Goal: Find specific page/section: Find specific page/section

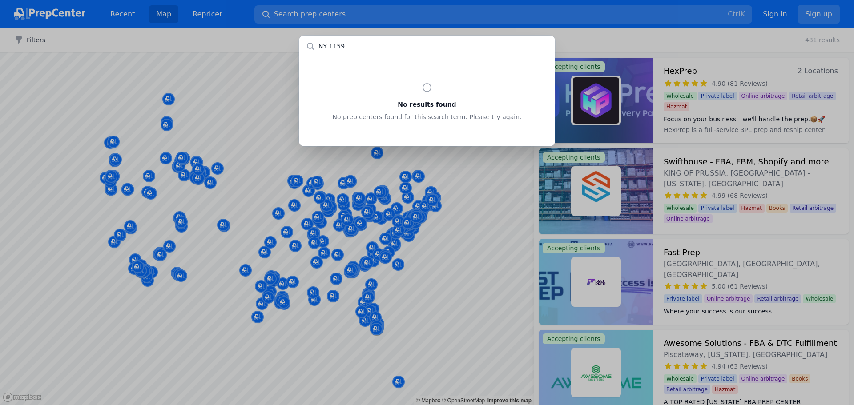
type input "NY 11590"
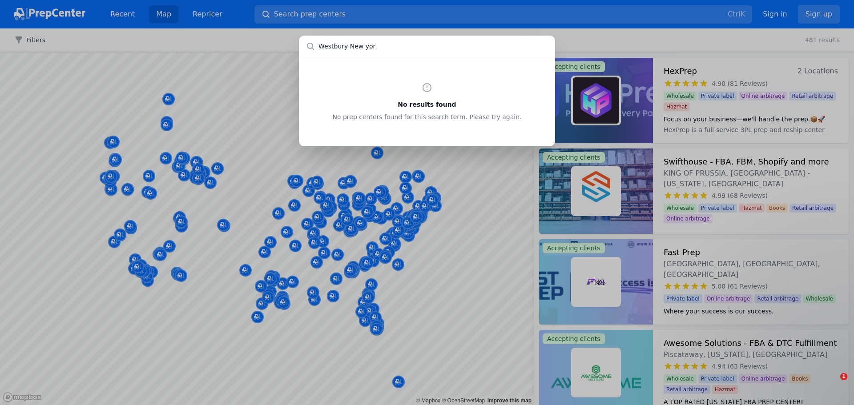
type input "Westbury [US_STATE]"
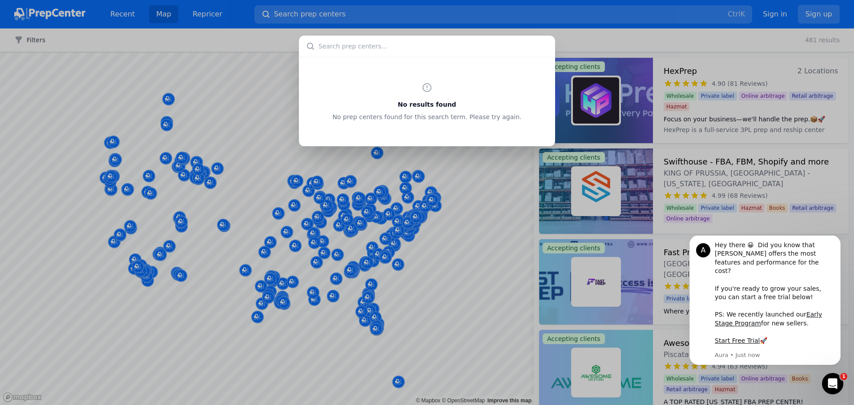
click at [300, 10] on div "No results found No prep centers found for this search term. Please try again." at bounding box center [427, 202] width 854 height 405
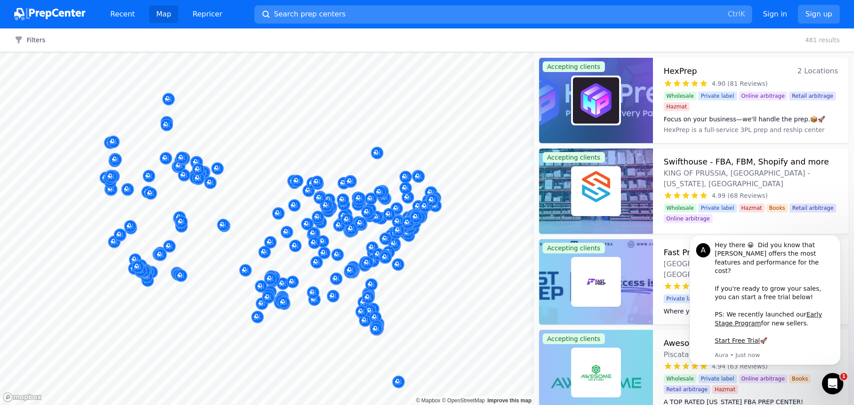
click at [296, 12] on span "Search prep centers" at bounding box center [310, 14] width 72 height 11
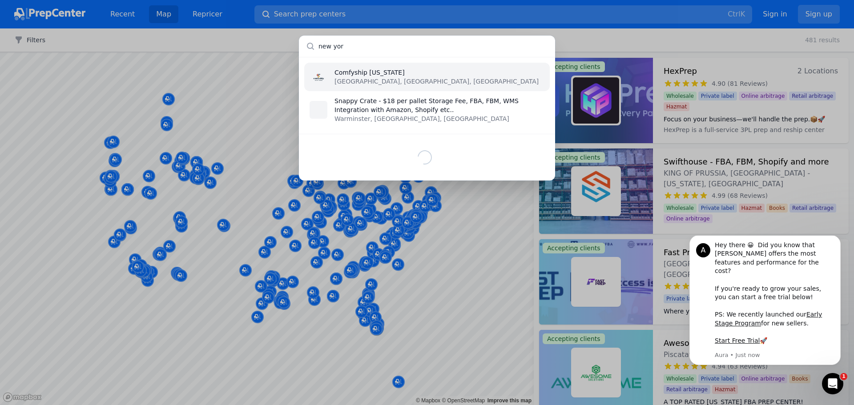
type input "[US_STATE]"
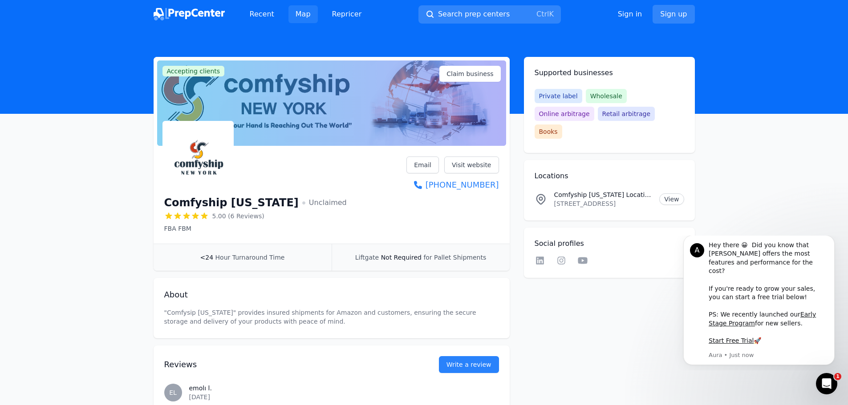
click at [297, 17] on link "Map" at bounding box center [302, 14] width 29 height 18
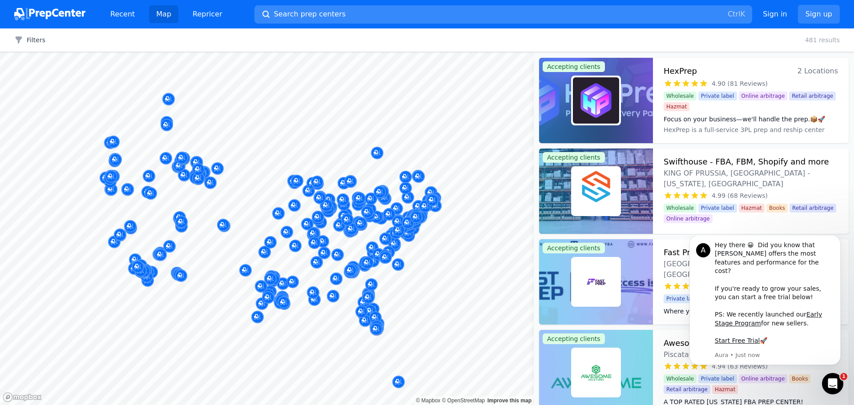
click at [303, 20] on button "Search prep centers Ctrl K" at bounding box center [504, 14] width 498 height 18
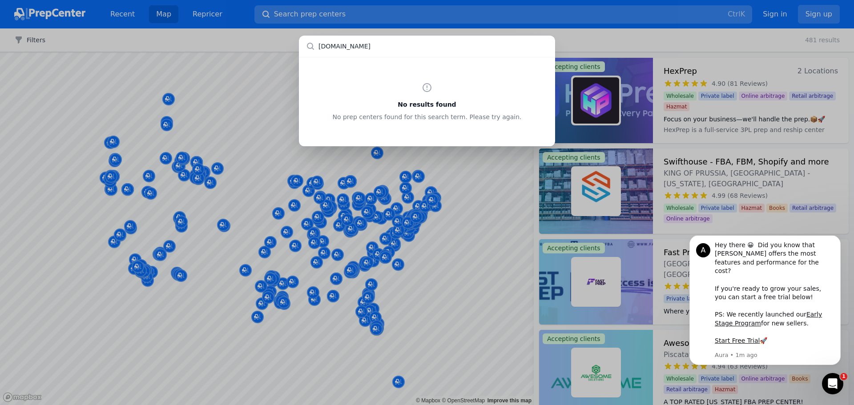
type input "[DOMAIN_NAME]"
click at [307, 12] on div "No results found No prep centers found for this search term. Please try again." at bounding box center [427, 202] width 854 height 405
